Goal: Information Seeking & Learning: Learn about a topic

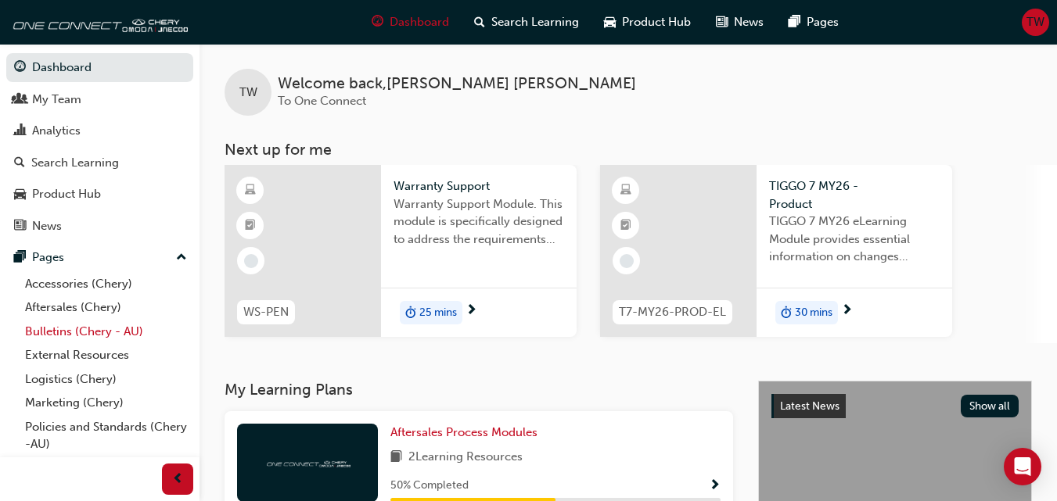
click at [114, 329] on link "Bulletins (Chery - AU)" at bounding box center [106, 332] width 174 height 24
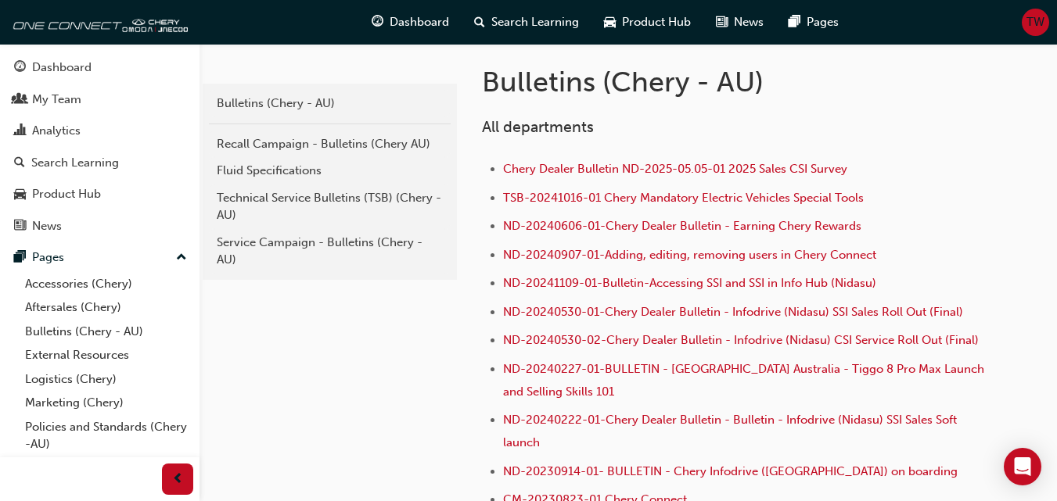
scroll to position [313, 0]
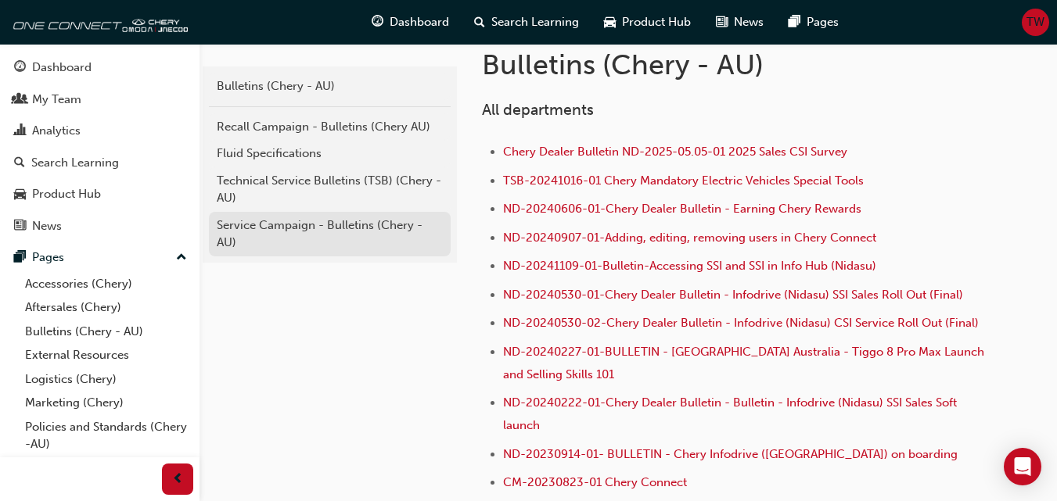
click at [332, 226] on div "Service Campaign - Bulletins (Chery - AU)" at bounding box center [330, 234] width 226 height 35
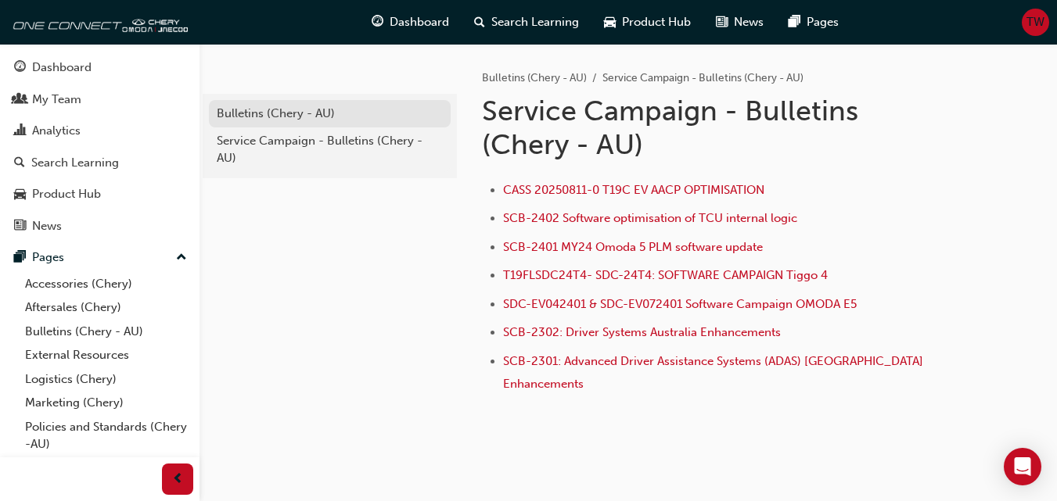
click at [316, 110] on div "Bulletins (Chery - AU)" at bounding box center [330, 114] width 226 height 18
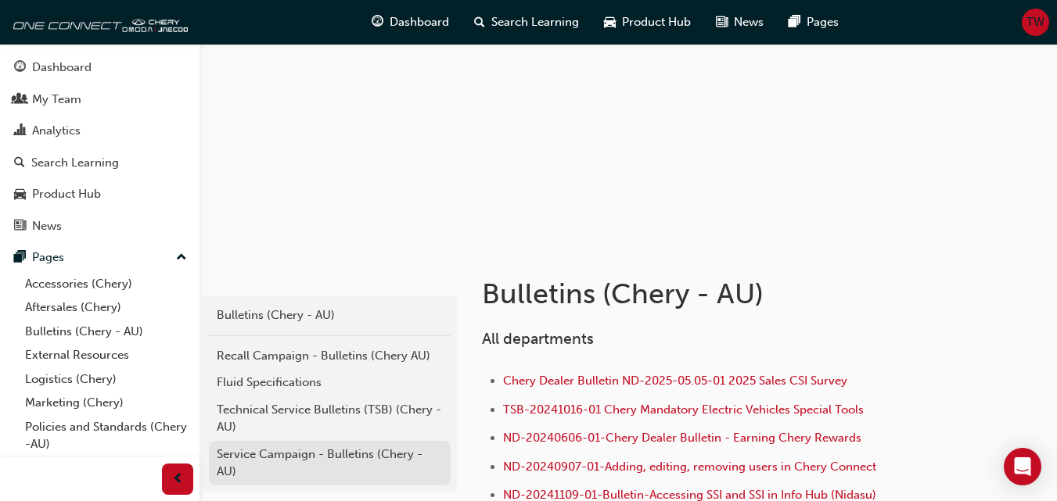
scroll to position [156, 0]
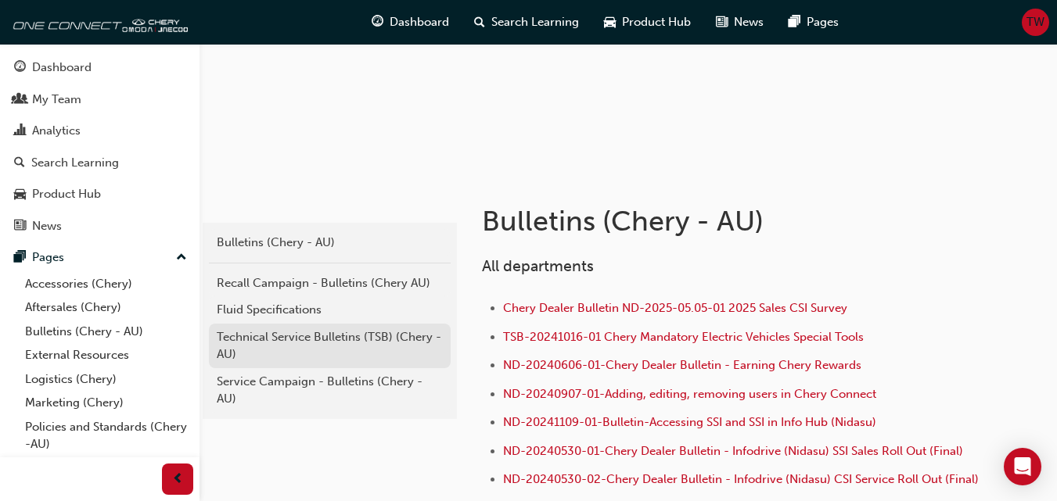
click at [332, 335] on div "Technical Service Bulletins (TSB) (Chery - AU)" at bounding box center [330, 346] width 226 height 35
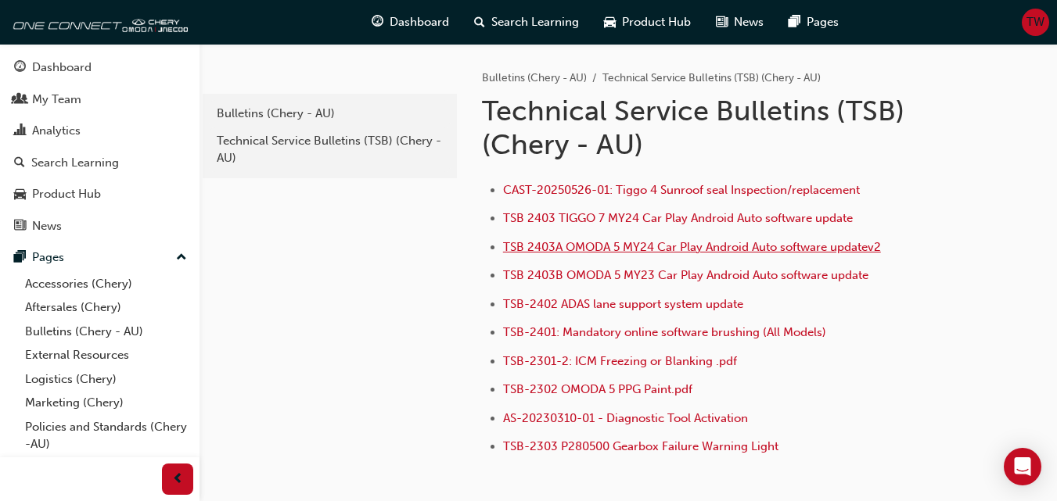
click at [717, 246] on span "TSB 2403A OMODA 5 MY24 Car Play Android Auto software updatev2" at bounding box center [692, 247] width 378 height 14
